Goal: Information Seeking & Learning: Learn about a topic

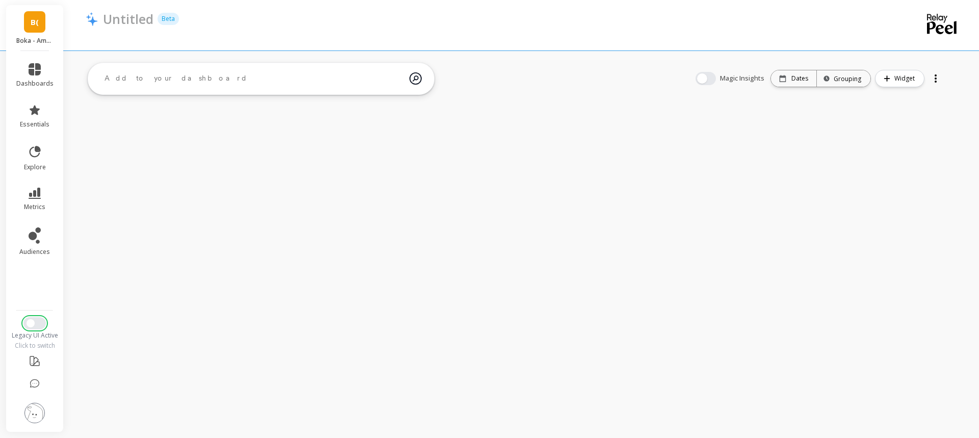
click at [35, 326] on button "Switch to New UI" at bounding box center [34, 323] width 22 height 12
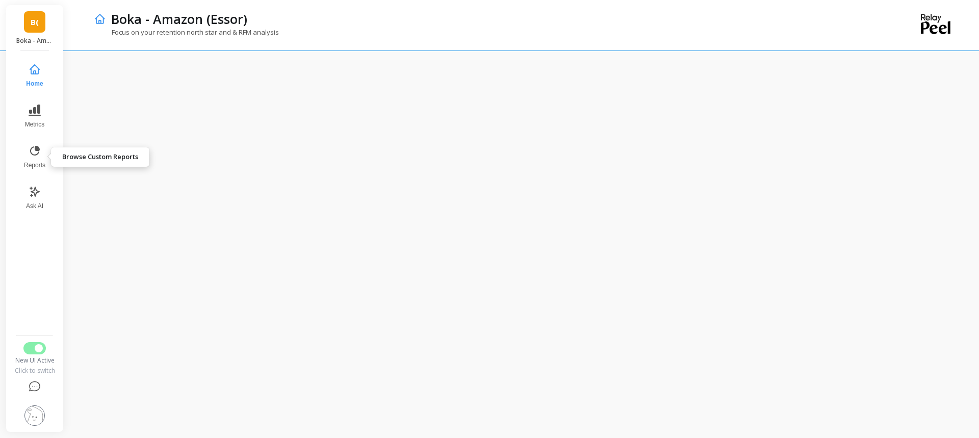
click at [37, 158] on button "Reports" at bounding box center [35, 157] width 34 height 37
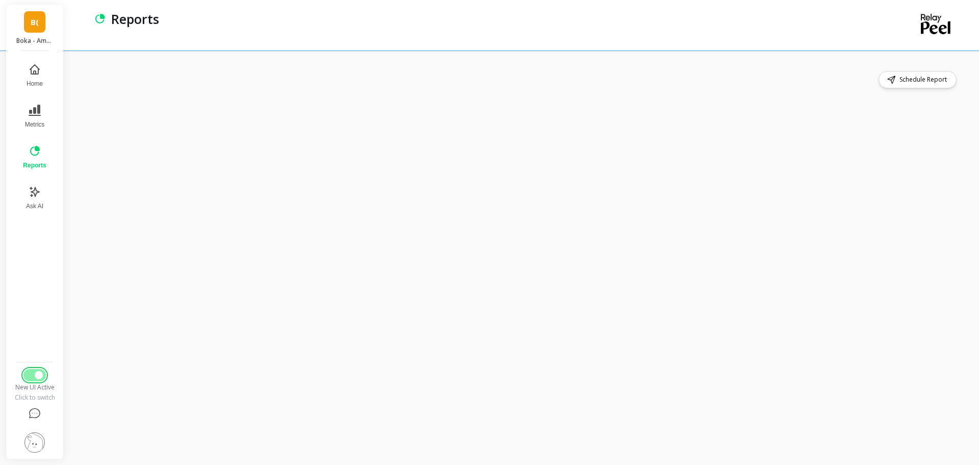
click at [33, 372] on button "Switch to Legacy UI" at bounding box center [34, 375] width 22 height 12
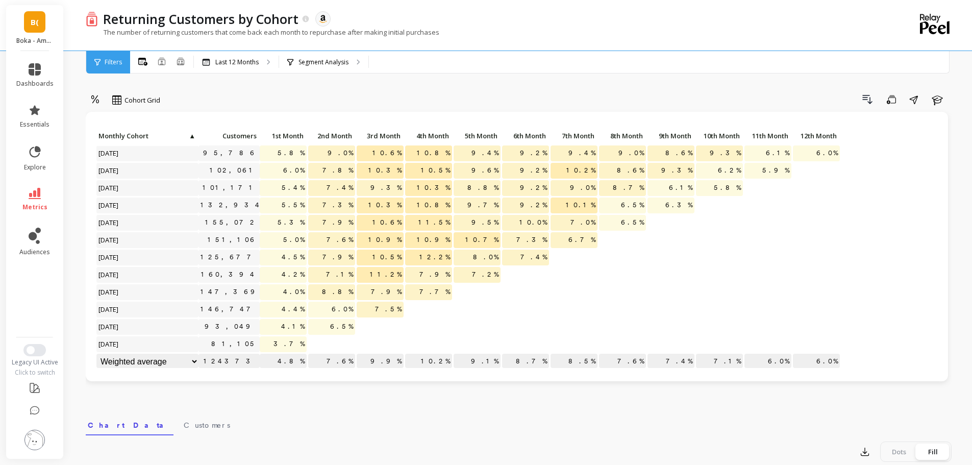
drag, startPoint x: 38, startPoint y: 324, endPoint x: 34, endPoint y: 348, distance: 24.3
drag, startPoint x: 34, startPoint y: 348, endPoint x: 28, endPoint y: 349, distance: 6.3
click at [25, 349] on button "Switch to New UI" at bounding box center [34, 350] width 22 height 12
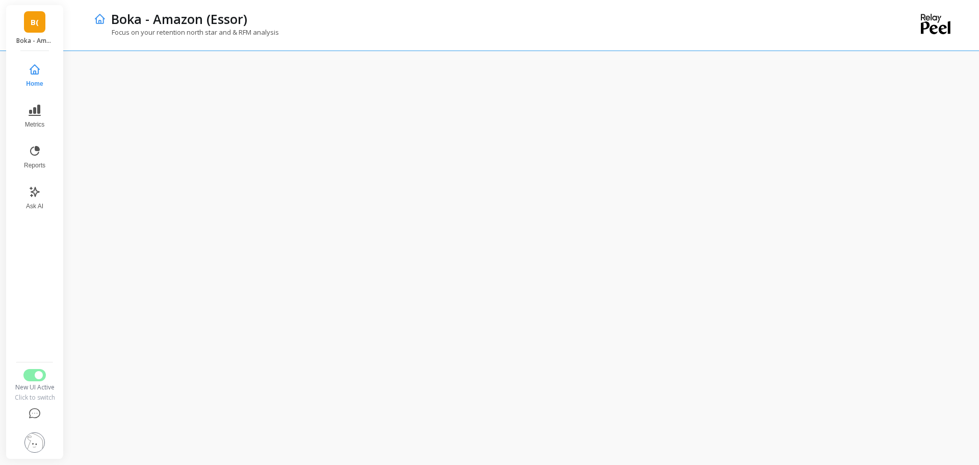
click at [44, 159] on button "Reports" at bounding box center [35, 157] width 34 height 37
click at [33, 375] on button "Switch to Legacy UI" at bounding box center [34, 375] width 22 height 12
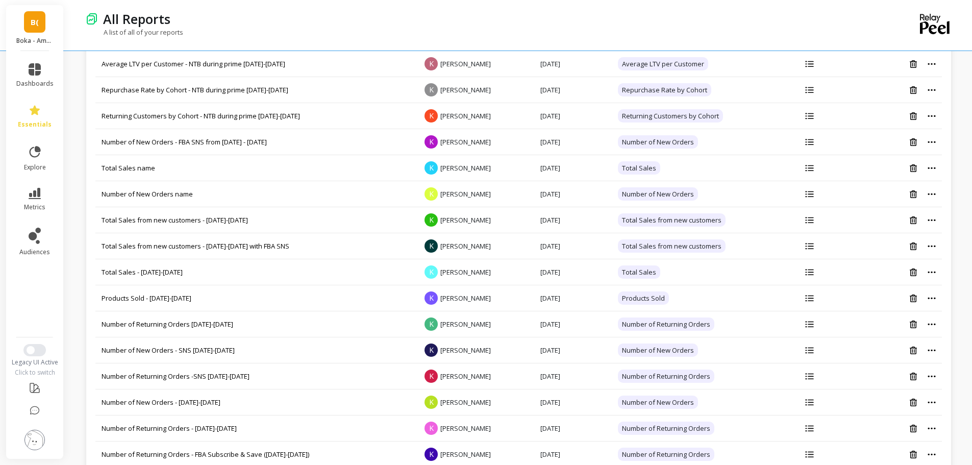
scroll to position [204, 0]
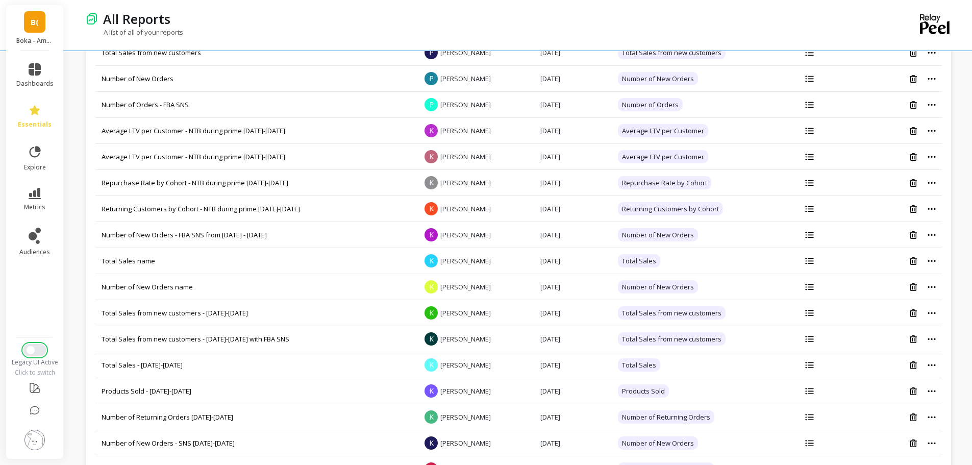
click at [31, 348] on span "Switch to New UI" at bounding box center [31, 350] width 8 height 8
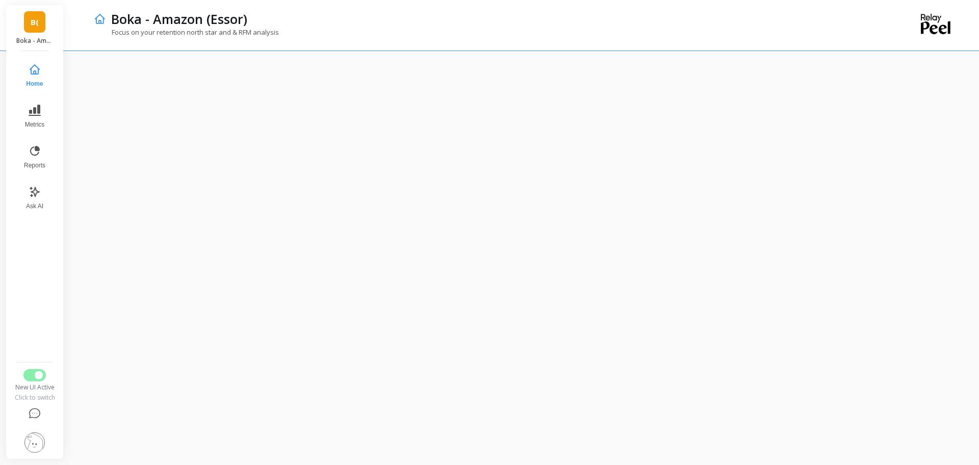
click at [40, 150] on icon at bounding box center [35, 151] width 12 height 12
click at [41, 108] on button "Metrics" at bounding box center [34, 116] width 35 height 37
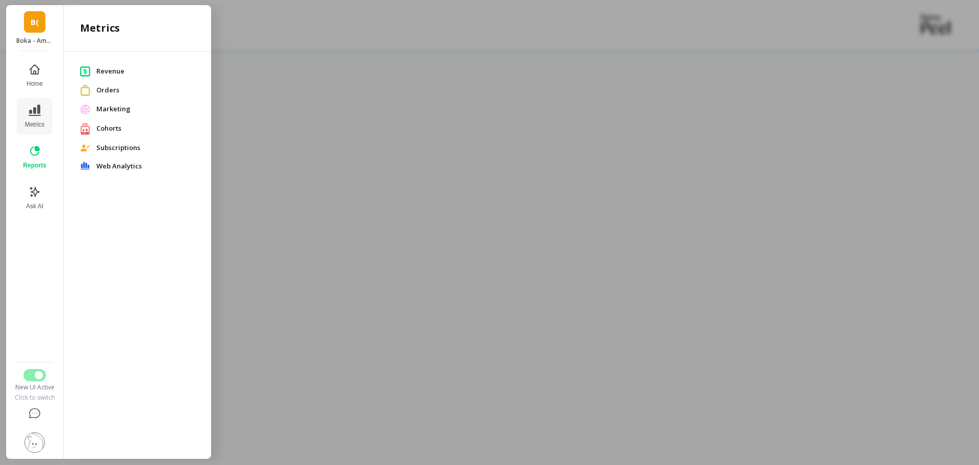
click at [329, 155] on div at bounding box center [489, 232] width 979 height 465
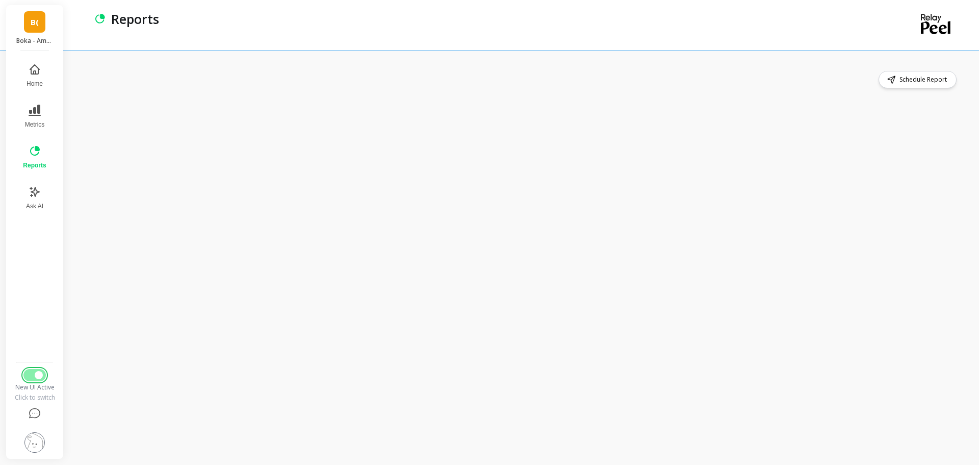
click at [32, 378] on button "Switch to Legacy UI" at bounding box center [34, 375] width 22 height 12
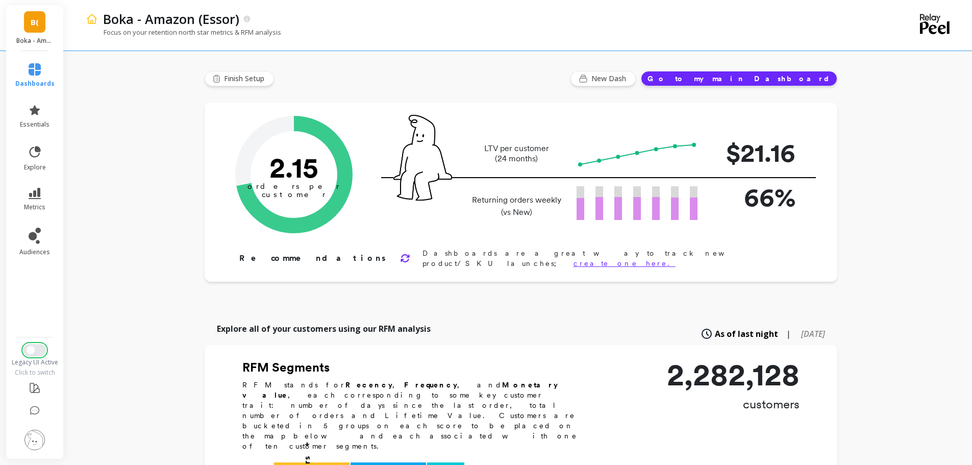
click at [32, 352] on span "Switch to New UI" at bounding box center [31, 350] width 8 height 8
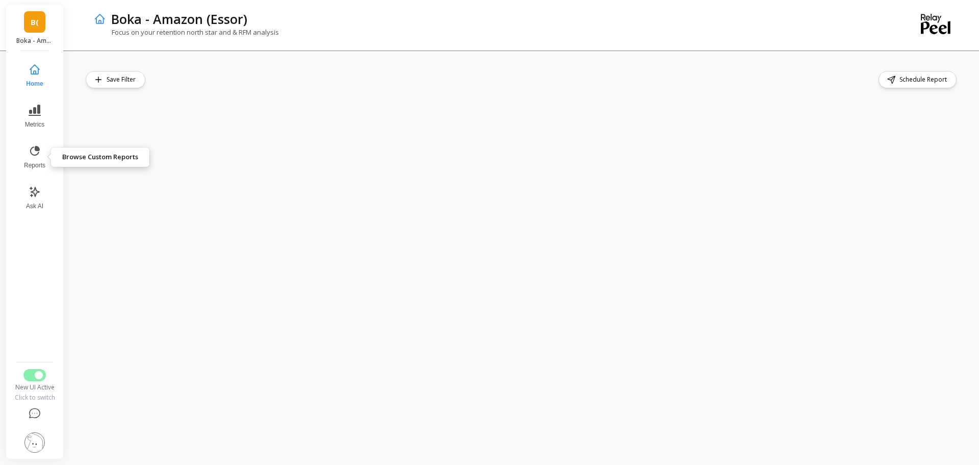
click at [34, 156] on icon at bounding box center [35, 151] width 12 height 12
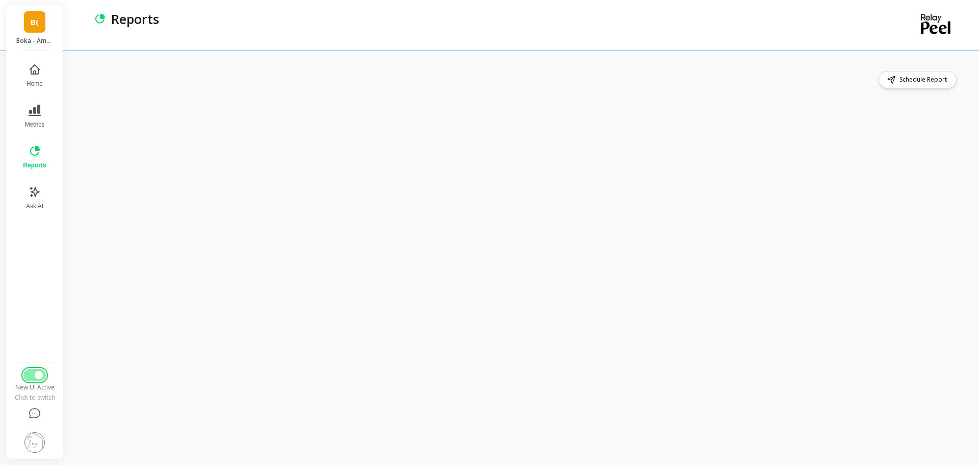
click at [41, 378] on button "Switch to Legacy UI" at bounding box center [34, 375] width 22 height 12
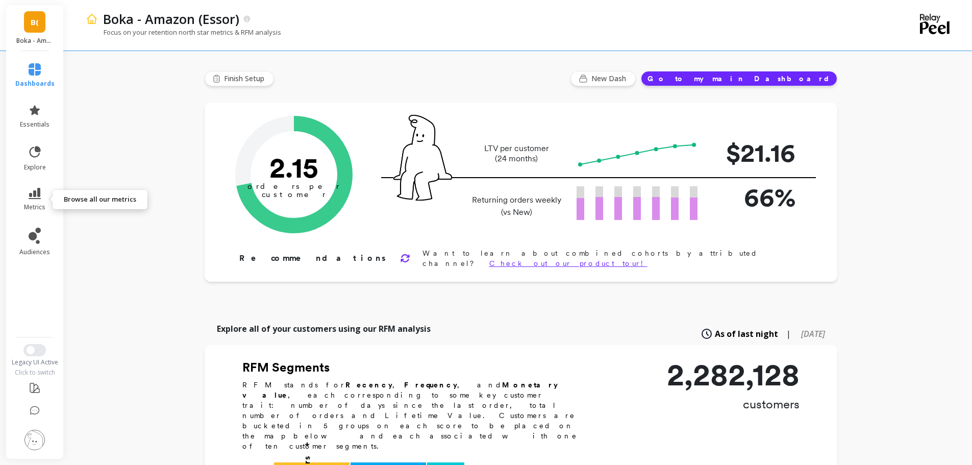
click at [33, 195] on icon at bounding box center [35, 193] width 12 height 11
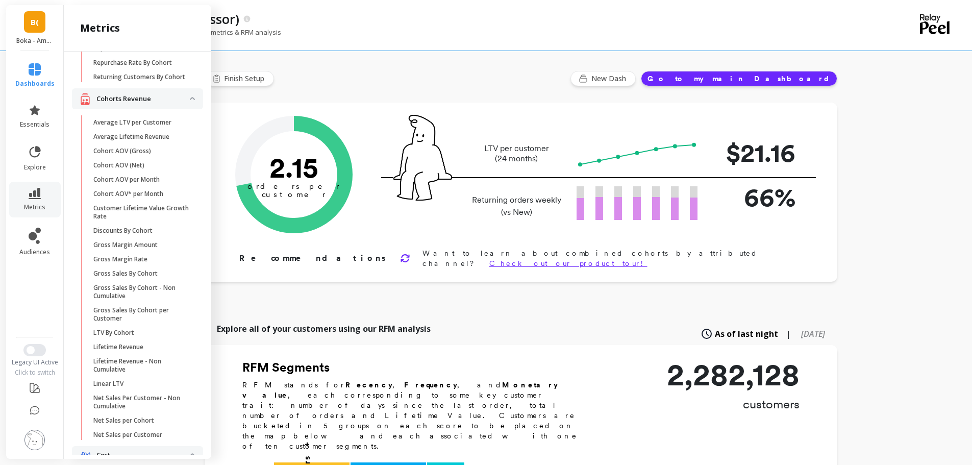
scroll to position [200, 0]
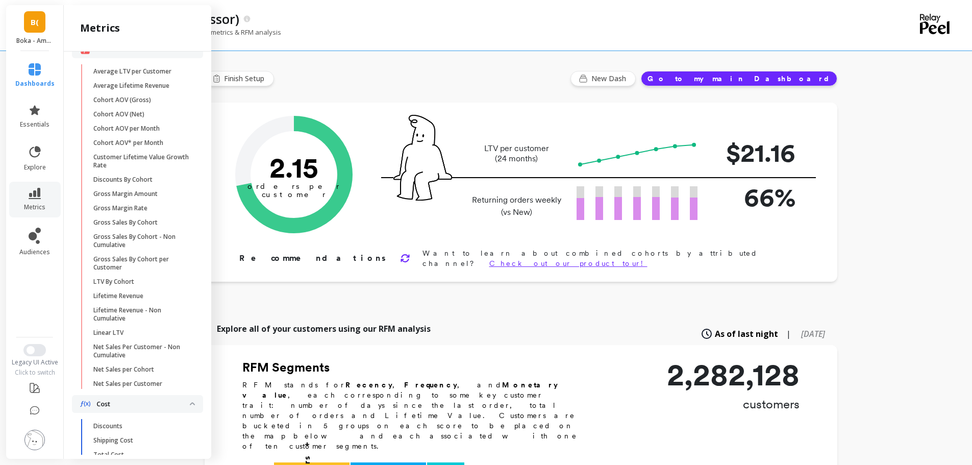
click at [156, 90] on p "Average Lifetime Revenue" at bounding box center [131, 86] width 76 height 8
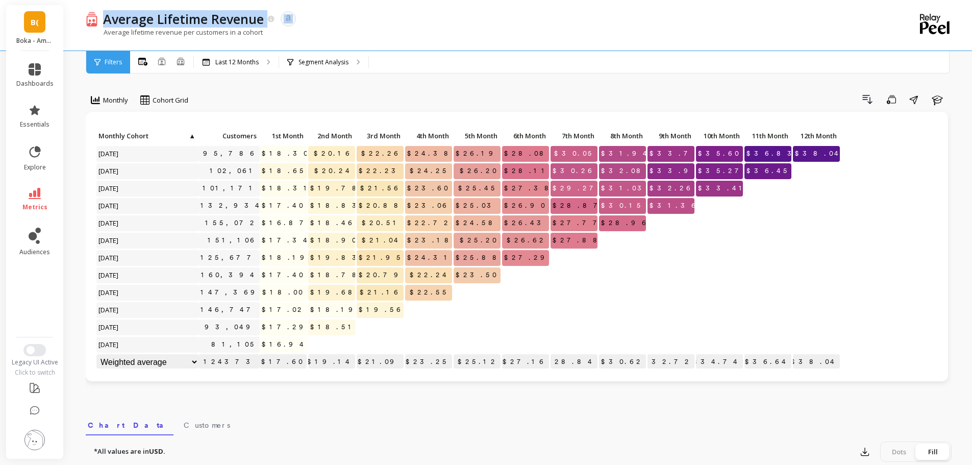
drag, startPoint x: 105, startPoint y: 19, endPoint x: 269, endPoint y: 22, distance: 164.2
click at [269, 22] on div "Average Lifetime Revenue" at bounding box center [186, 18] width 177 height 17
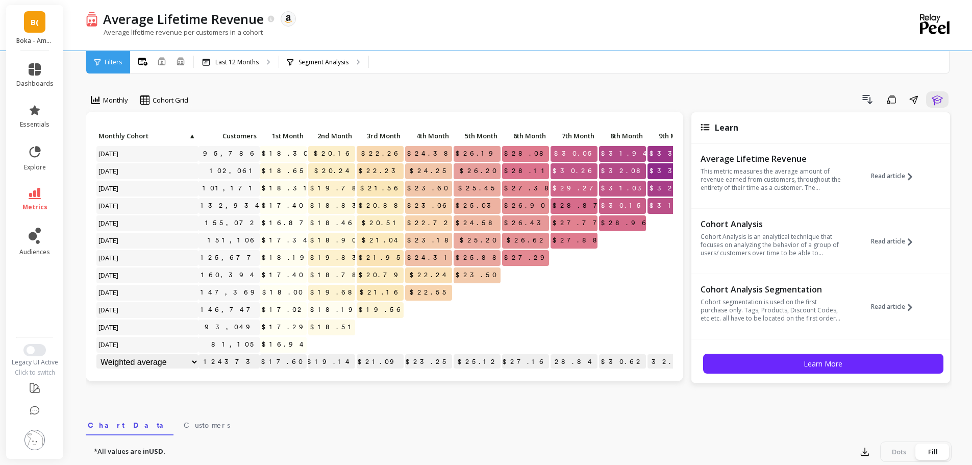
click at [283, 81] on div "Monthly Cohort Grid Drill Down Save Share Learn Click to create an audience 95,…" at bounding box center [518, 430] width 865 height 779
click at [31, 203] on span "metrics" at bounding box center [34, 207] width 25 height 8
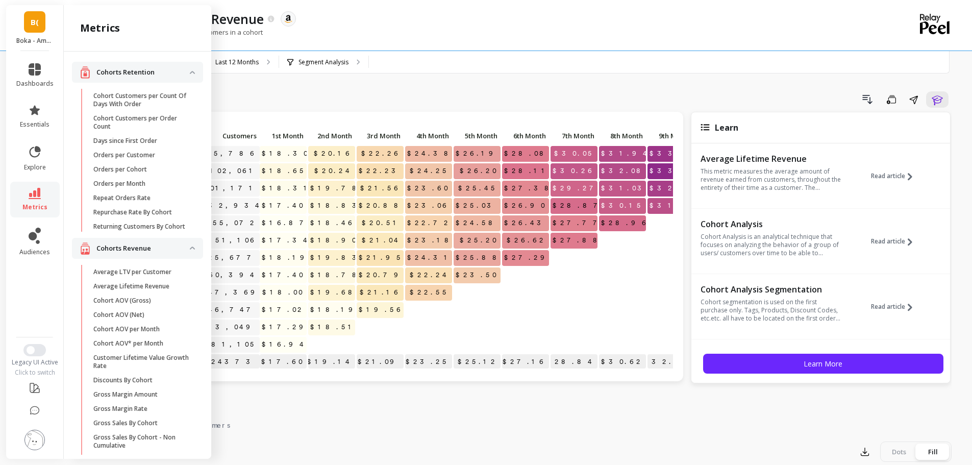
scroll to position [200, 0]
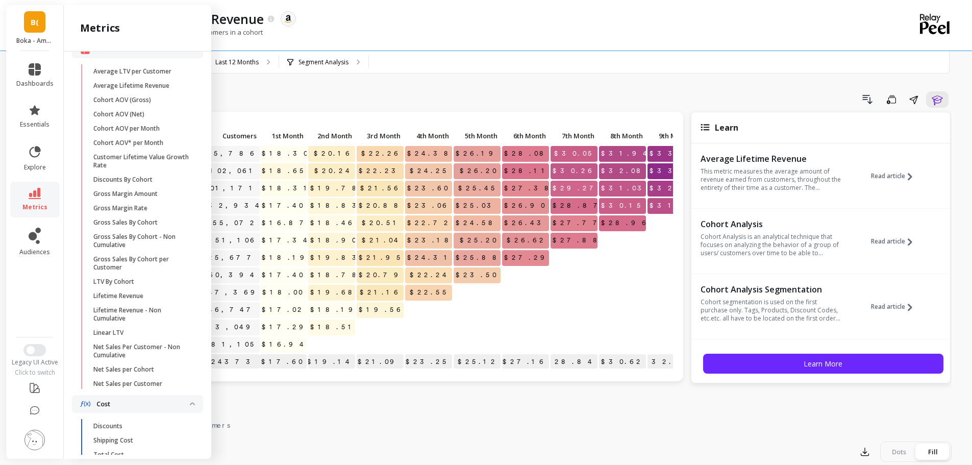
click at [150, 300] on span "Lifetime Revenue" at bounding box center [141, 296] width 97 height 8
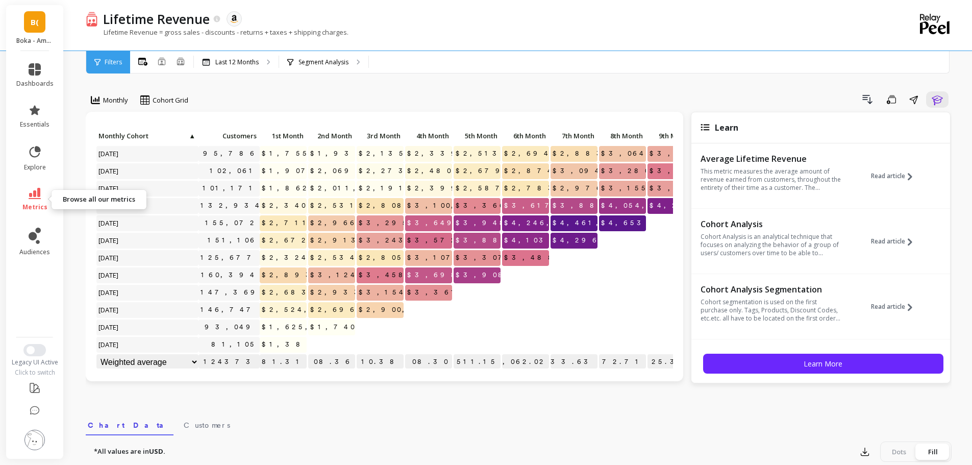
click at [49, 197] on link "metrics" at bounding box center [34, 199] width 37 height 23
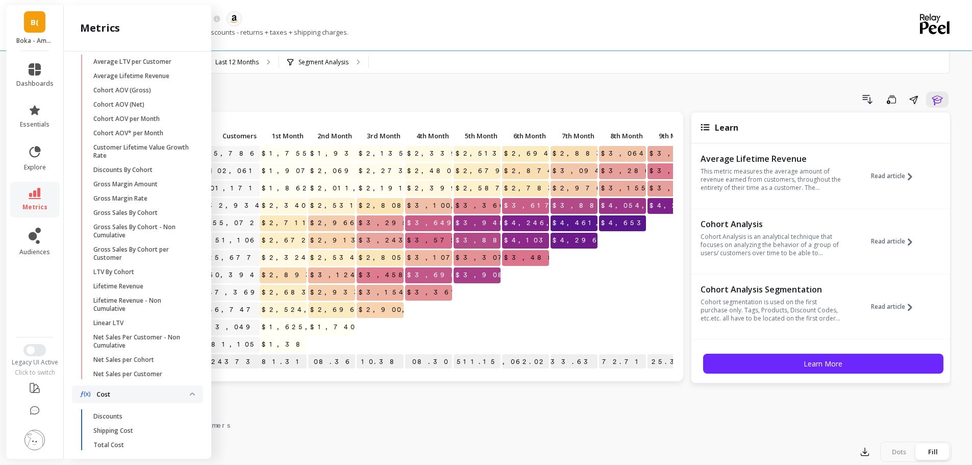
scroll to position [212, 0]
click at [324, 80] on div "Monthly Cohort Grid Drill Down Save Share Learn Click to create an audience 95,…" at bounding box center [518, 430] width 865 height 779
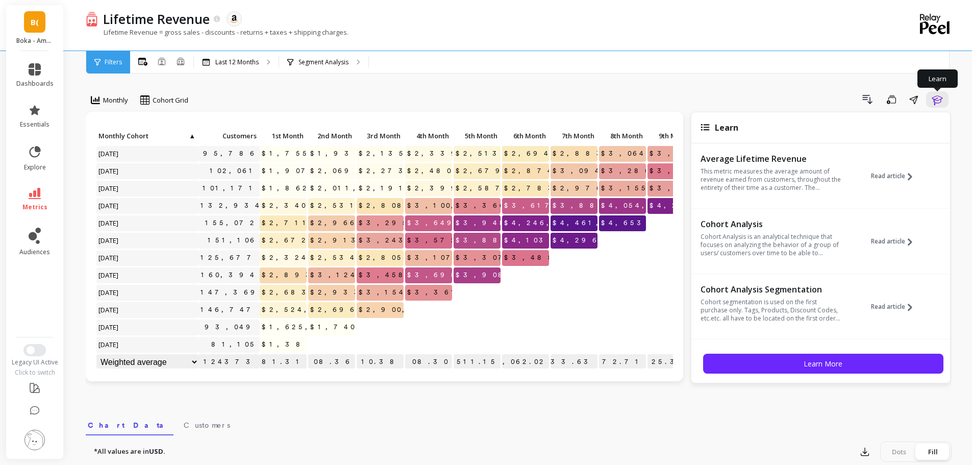
click at [941, 95] on icon "button" at bounding box center [937, 99] width 12 height 12
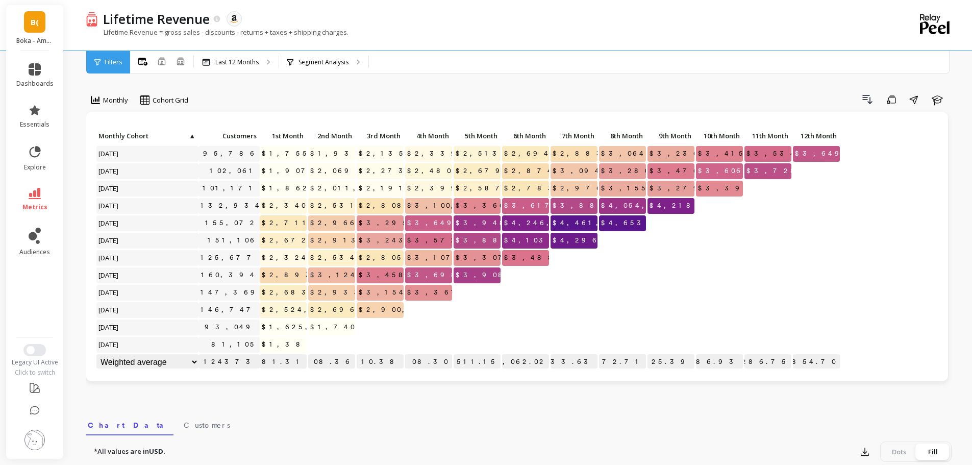
click at [489, 91] on div "Drill Down Save Share Learn" at bounding box center [573, 99] width 756 height 16
click at [321, 97] on div "Drill Down Save Share Learn" at bounding box center [573, 99] width 756 height 16
click at [636, 86] on div "Monthly Cohort Grid Drill Down Save Share Learn Click to create an audience 95,…" at bounding box center [518, 430] width 865 height 779
click at [635, 81] on div "Monthly Cohort Grid Drill Down Save Share Learn Click to create an audience 95,…" at bounding box center [518, 430] width 865 height 779
click at [518, 90] on div "Monthly Cohort Grid Drill Down Save Share Learn Click to create an audience 95,…" at bounding box center [518, 430] width 865 height 779
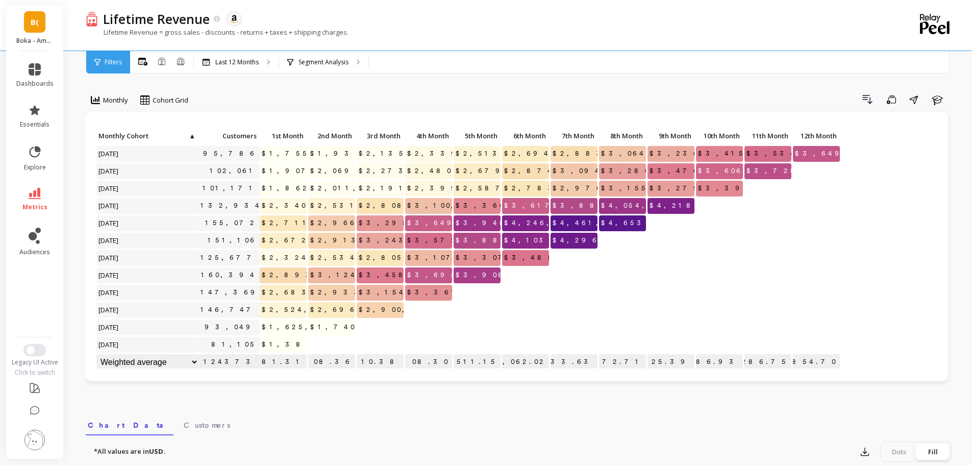
click at [323, 104] on div "Drill Down Save Share Learn" at bounding box center [573, 99] width 756 height 16
click at [324, 96] on div "Drill Down Save Share Learn" at bounding box center [573, 99] width 756 height 16
click at [36, 193] on icon at bounding box center [35, 193] width 12 height 11
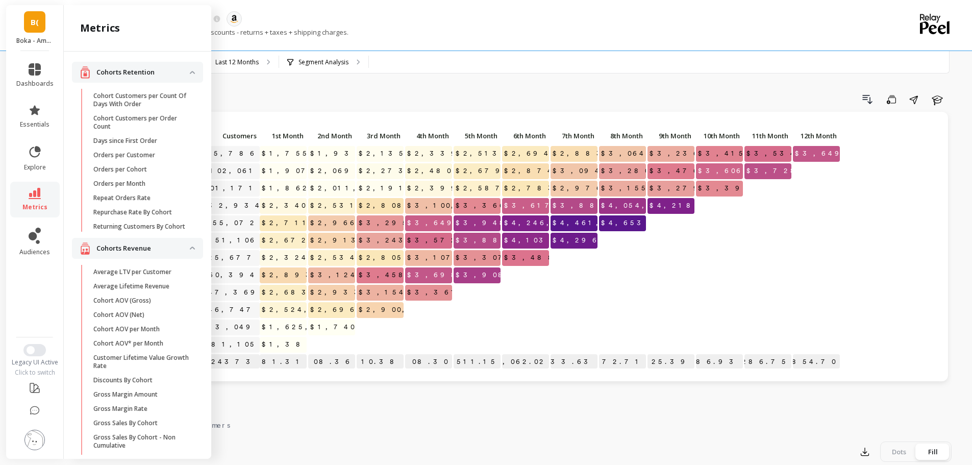
click at [157, 231] on p "Returning Customers By Cohort" at bounding box center [139, 226] width 92 height 8
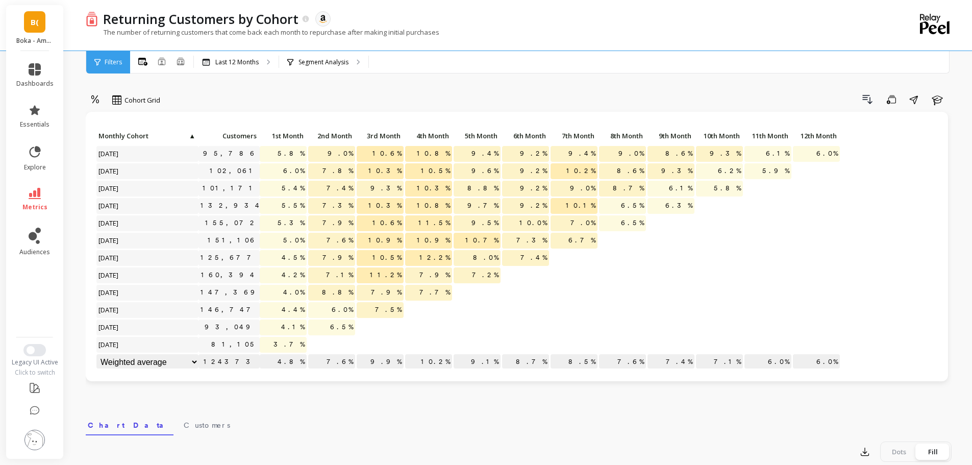
click at [439, 85] on div "Cohort Grid Drill Down Save Share Learn Click to create an audience 95,786 5.8%…" at bounding box center [518, 430] width 865 height 779
click at [36, 190] on icon at bounding box center [35, 193] width 12 height 11
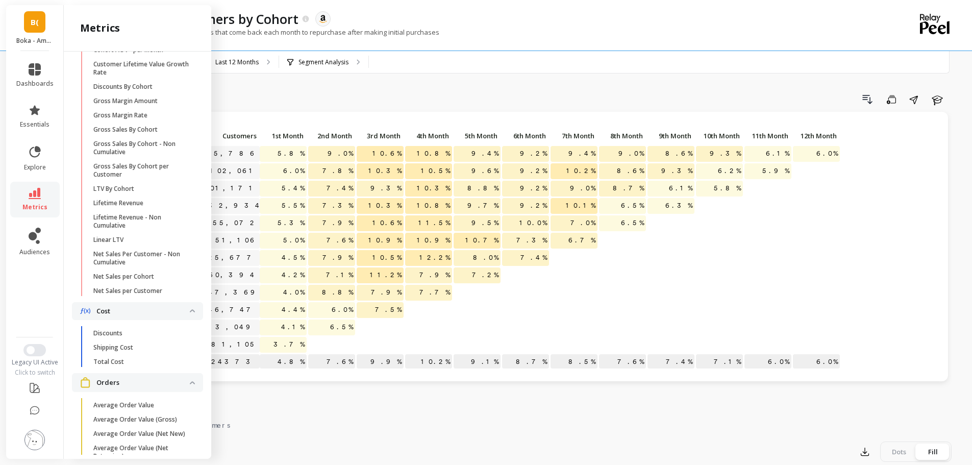
scroll to position [548, 0]
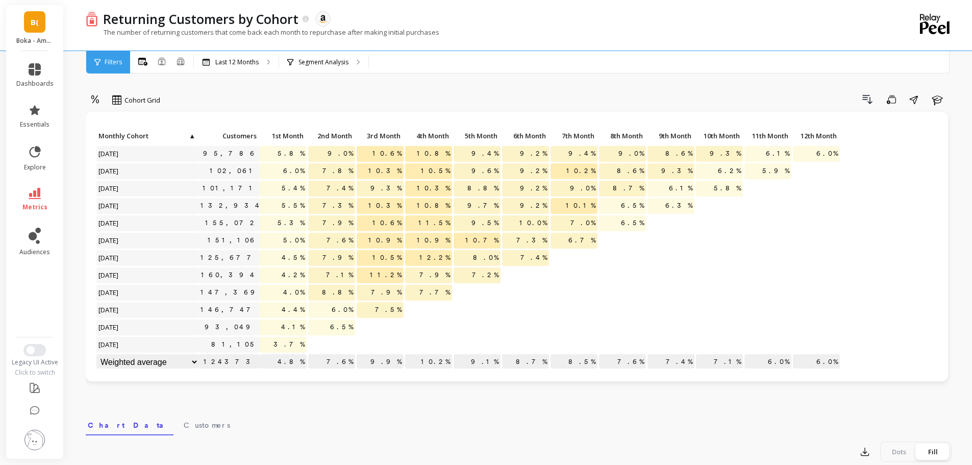
click at [343, 108] on div "Cohort Grid Drill Down Save Share Learn" at bounding box center [518, 101] width 865 height 20
click at [24, 207] on span "metrics" at bounding box center [34, 207] width 25 height 8
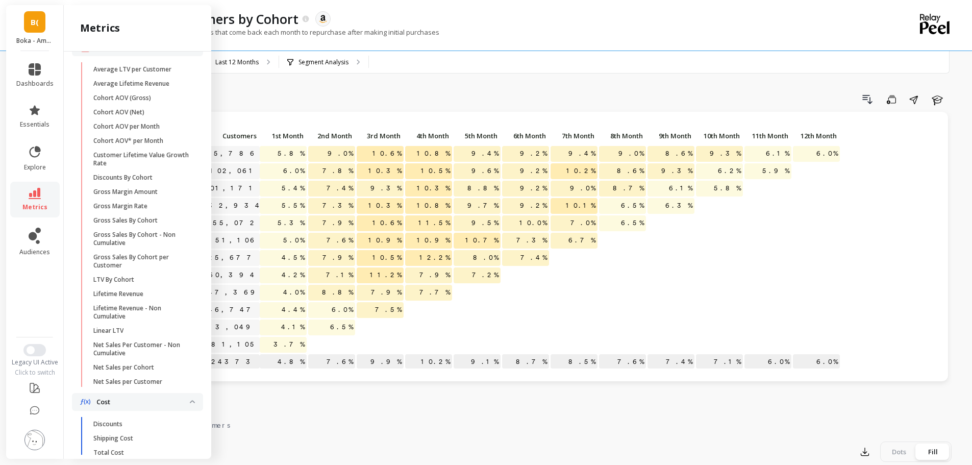
scroll to position [191, 0]
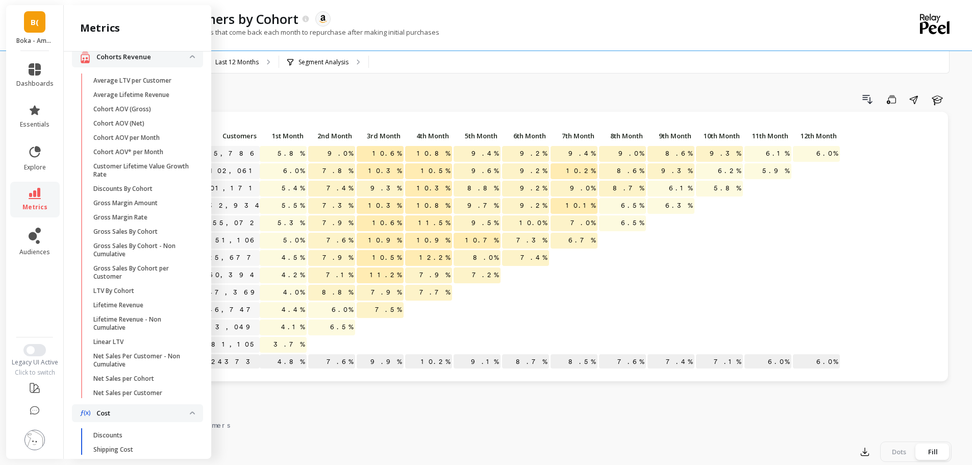
click at [156, 85] on p "Average LTV per Customer" at bounding box center [132, 80] width 78 height 8
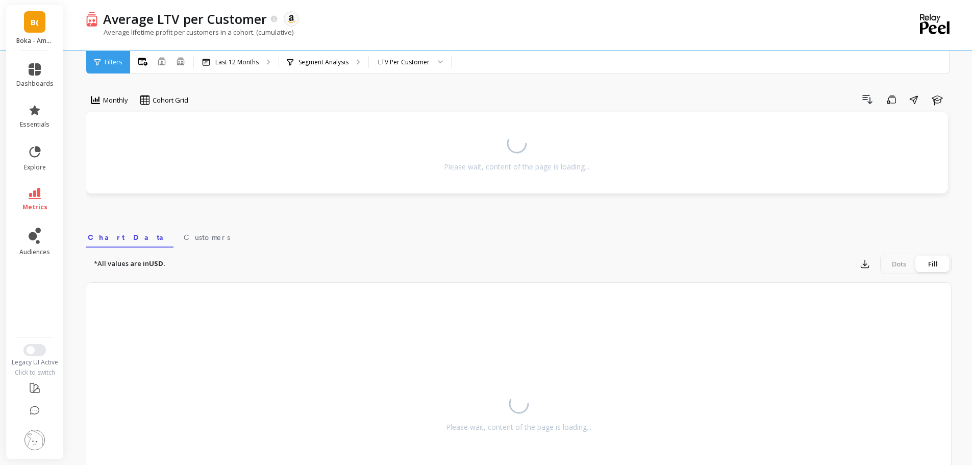
click at [337, 94] on div "Drill Down Save Share Learn" at bounding box center [573, 99] width 756 height 16
